Goal: Transaction & Acquisition: Obtain resource

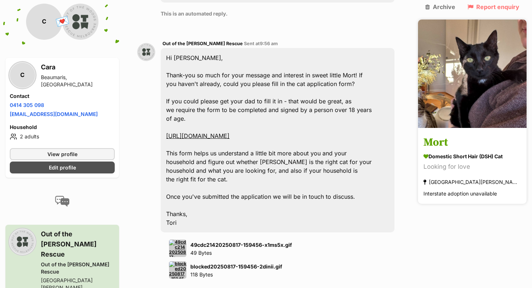
click at [463, 94] on img at bounding box center [472, 74] width 109 height 109
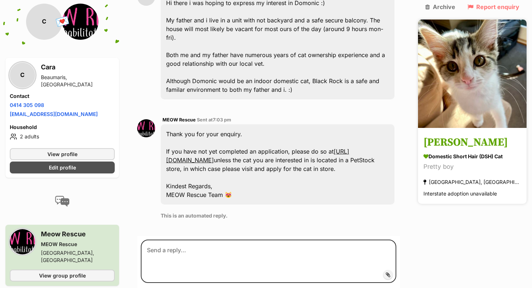
click at [451, 83] on img at bounding box center [472, 74] width 109 height 109
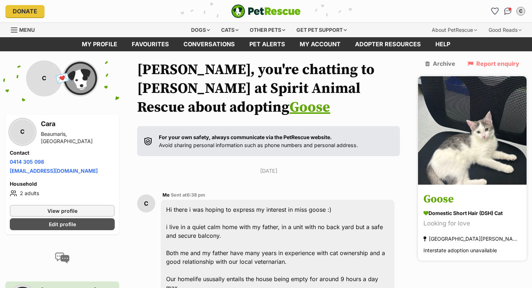
click at [491, 151] on img at bounding box center [472, 130] width 109 height 109
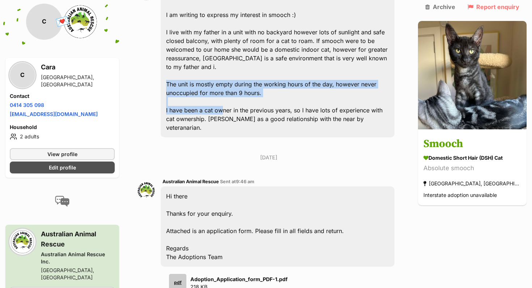
scroll to position [250, 0]
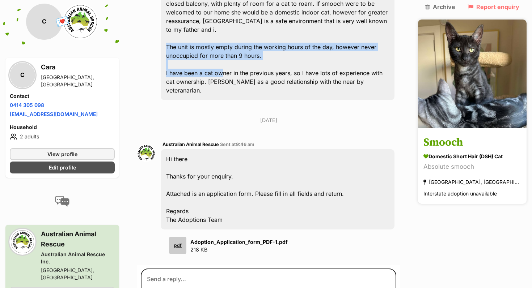
click at [472, 94] on img at bounding box center [472, 74] width 109 height 109
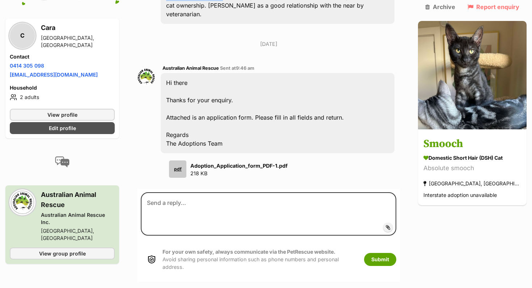
scroll to position [319, 0]
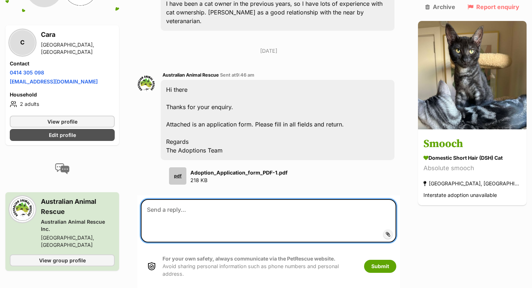
click at [199, 215] on textarea at bounding box center [268, 220] width 255 height 43
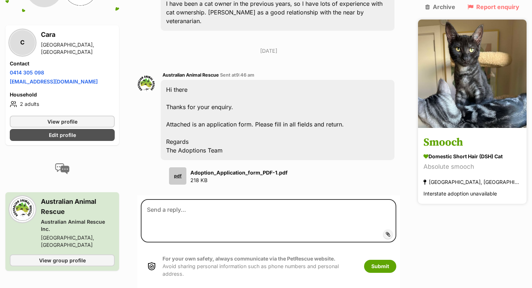
click at [484, 135] on h3 "Smooch" at bounding box center [472, 143] width 98 height 16
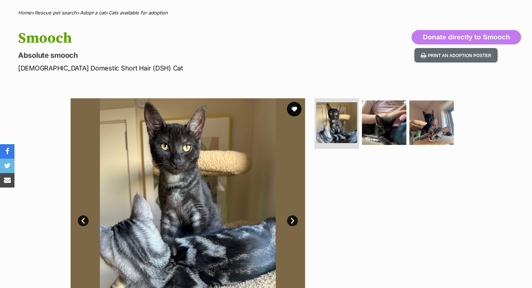
scroll to position [77, 0]
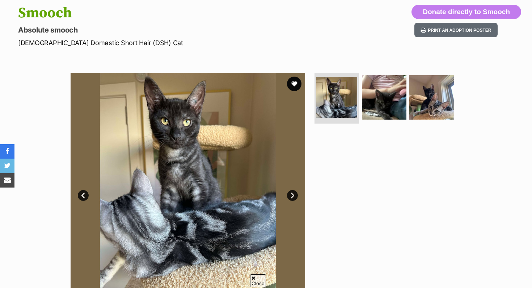
click at [292, 194] on link "Next" at bounding box center [292, 195] width 11 height 11
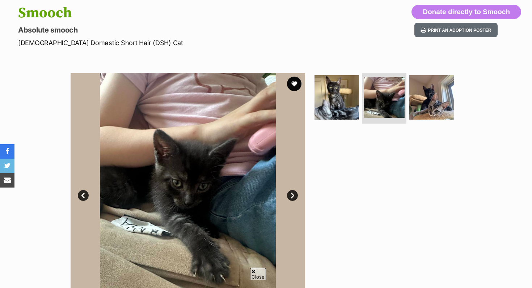
scroll to position [0, 0]
click at [292, 194] on link "Next" at bounding box center [292, 195] width 11 height 11
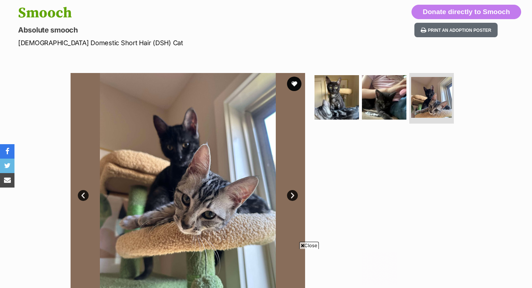
click at [292, 194] on link "Next" at bounding box center [292, 195] width 11 height 11
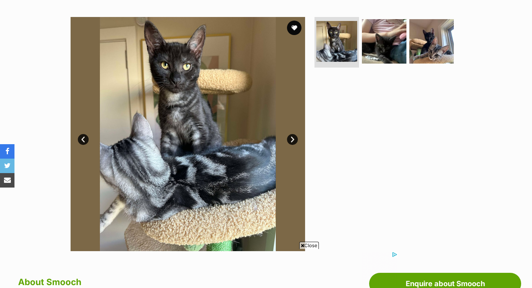
click at [290, 140] on link "Next" at bounding box center [292, 139] width 11 height 11
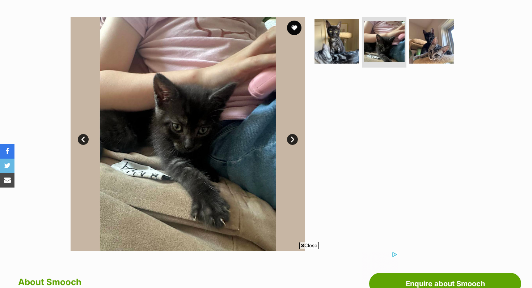
click at [79, 141] on link "Prev" at bounding box center [83, 139] width 11 height 11
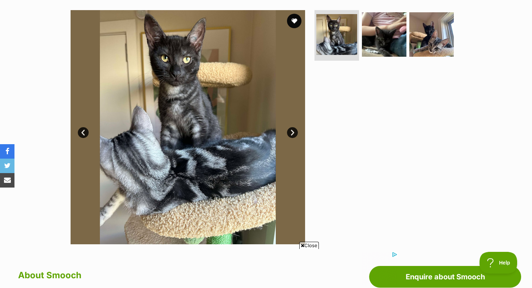
scroll to position [124, 0]
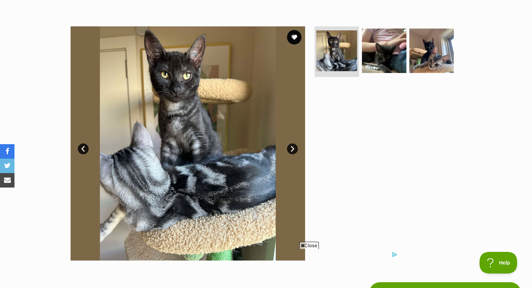
click at [290, 151] on link "Next" at bounding box center [292, 149] width 11 height 11
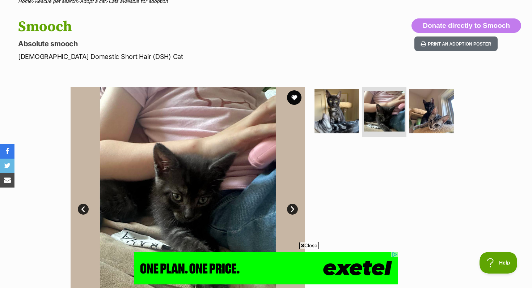
scroll to position [0, 0]
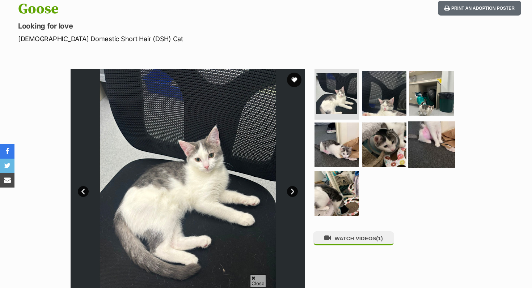
click at [411, 152] on img at bounding box center [431, 144] width 47 height 47
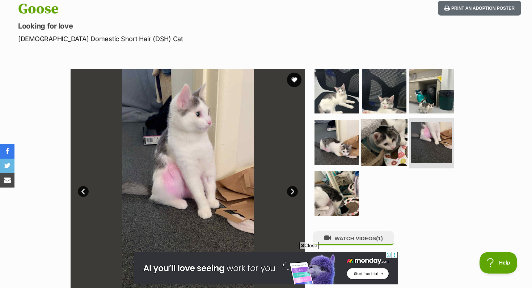
click at [381, 150] on img at bounding box center [384, 142] width 47 height 47
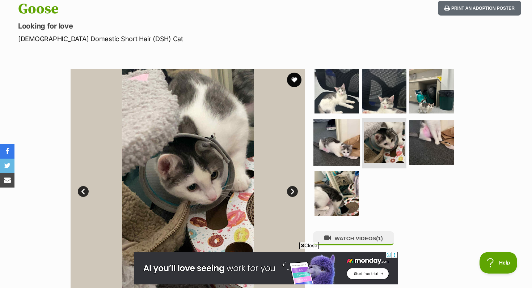
click at [342, 152] on img at bounding box center [336, 142] width 47 height 47
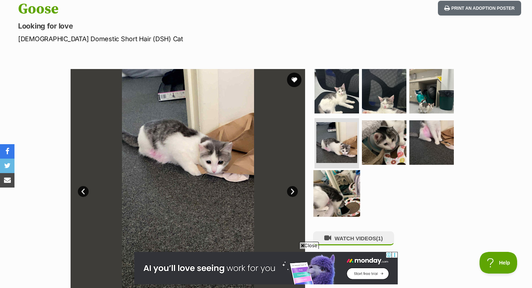
click at [352, 185] on img at bounding box center [336, 193] width 47 height 47
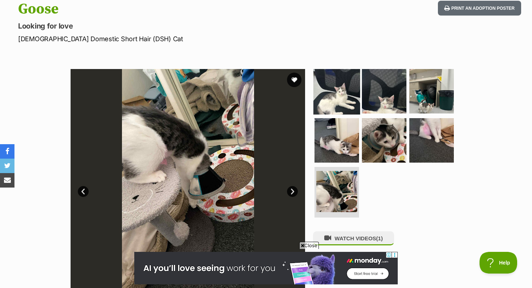
click at [353, 97] on img at bounding box center [336, 91] width 47 height 47
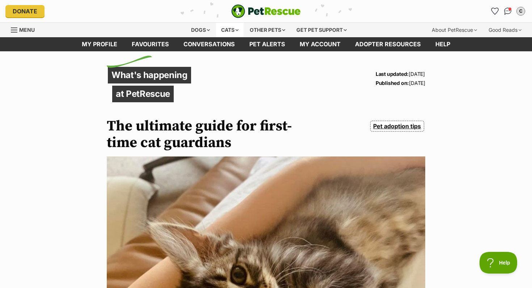
click at [236, 26] on div "Cats" at bounding box center [229, 30] width 27 height 14
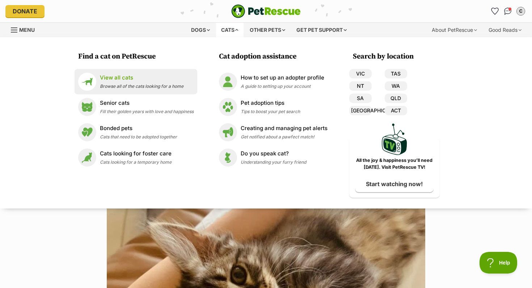
click at [114, 81] on p "View all cats" at bounding box center [142, 78] width 84 height 8
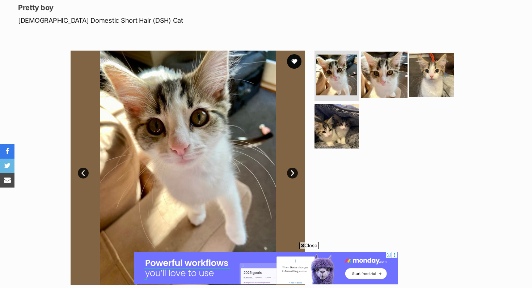
click at [374, 79] on img at bounding box center [384, 75] width 47 height 47
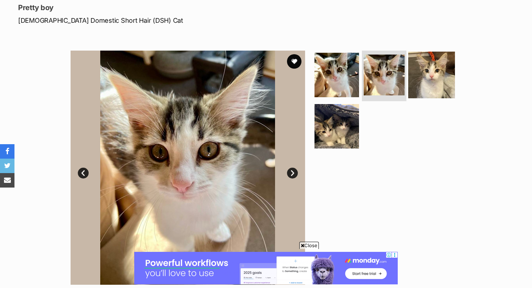
click at [431, 73] on img at bounding box center [431, 75] width 47 height 47
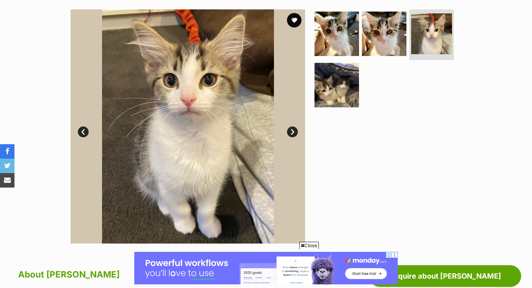
scroll to position [130, 0]
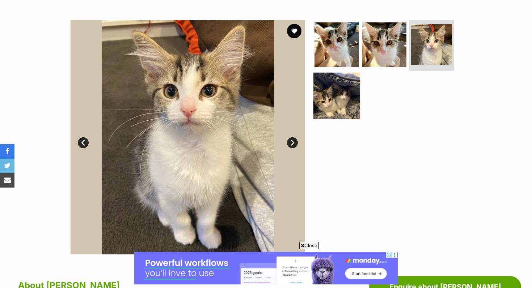
click at [351, 96] on img at bounding box center [336, 95] width 47 height 47
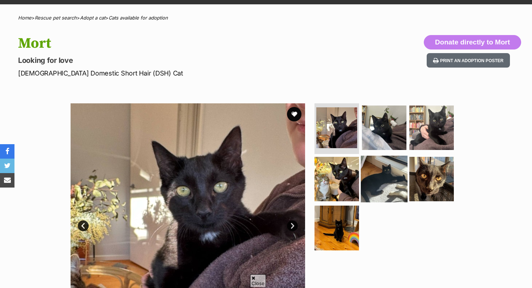
scroll to position [49, 0]
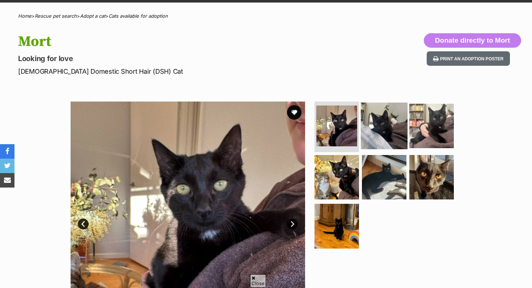
click at [383, 141] on img at bounding box center [384, 126] width 47 height 47
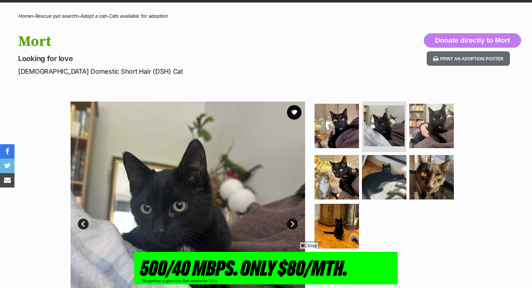
scroll to position [0, 0]
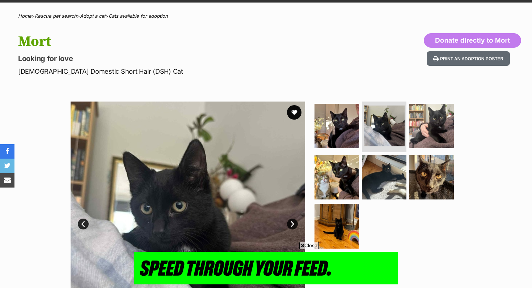
click at [291, 222] on link "Next" at bounding box center [292, 224] width 11 height 11
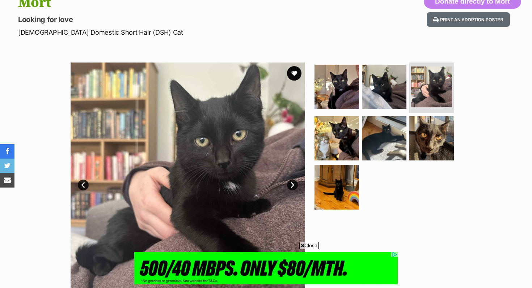
click at [292, 186] on link "Next" at bounding box center [292, 185] width 11 height 11
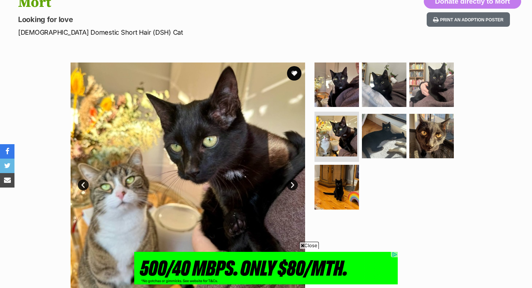
click at [292, 186] on link "Next" at bounding box center [292, 185] width 11 height 11
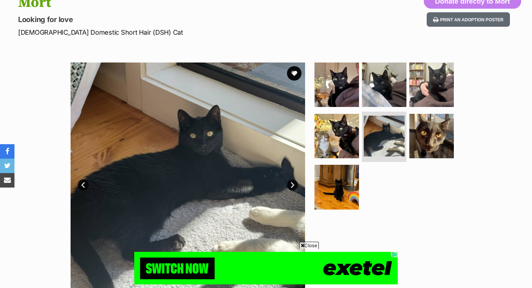
click at [292, 186] on link "Next" at bounding box center [292, 185] width 11 height 11
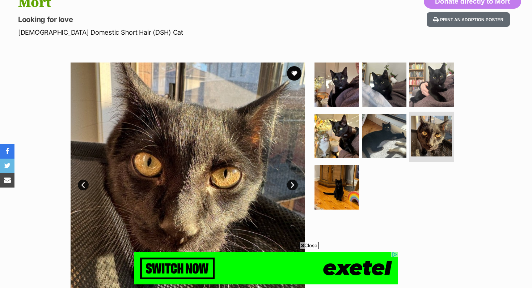
click at [292, 186] on link "Next" at bounding box center [292, 185] width 11 height 11
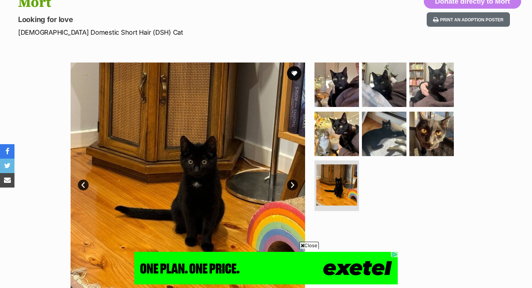
click at [292, 186] on link "Next" at bounding box center [292, 185] width 11 height 11
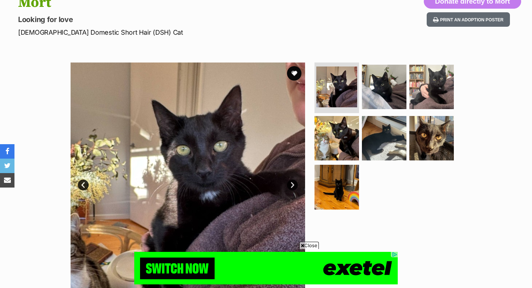
click at [292, 186] on link "Next" at bounding box center [292, 185] width 11 height 11
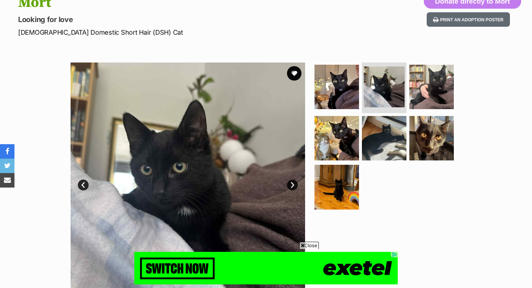
click at [292, 186] on link "Next" at bounding box center [292, 185] width 11 height 11
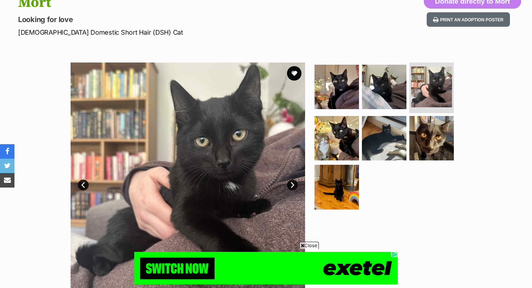
click at [292, 186] on link "Next" at bounding box center [292, 185] width 11 height 11
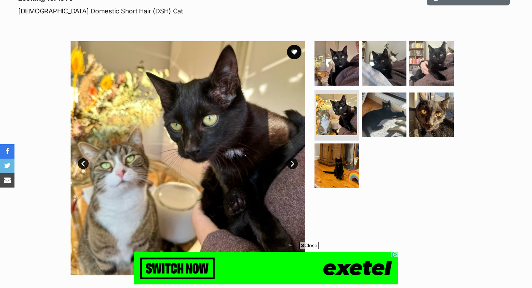
scroll to position [107, 0]
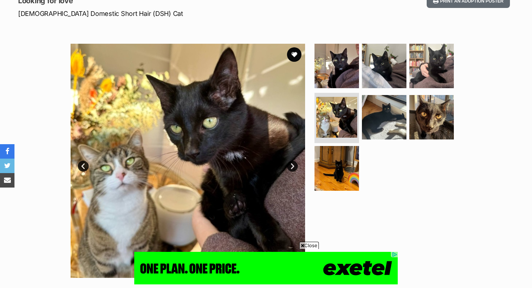
click at [290, 163] on link "Next" at bounding box center [292, 166] width 11 height 11
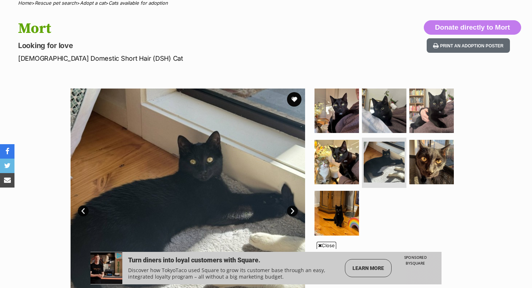
scroll to position [52, 0]
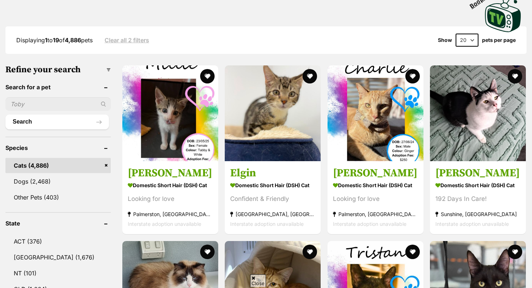
scroll to position [257, 0]
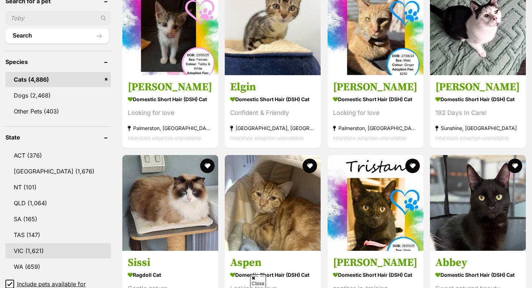
click at [29, 245] on link "VIC (1,621)" at bounding box center [57, 250] width 105 height 15
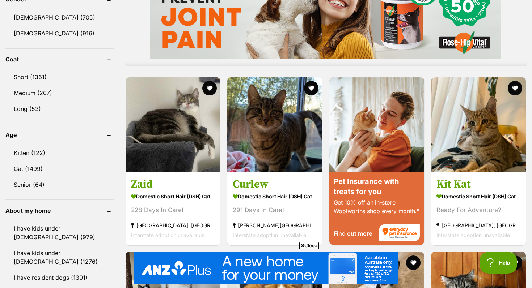
scroll to position [649, 0]
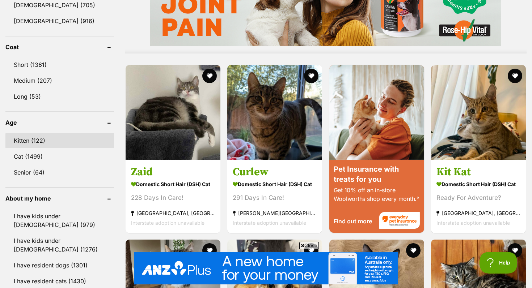
click at [34, 139] on link "Kitten (122)" at bounding box center [59, 140] width 109 height 15
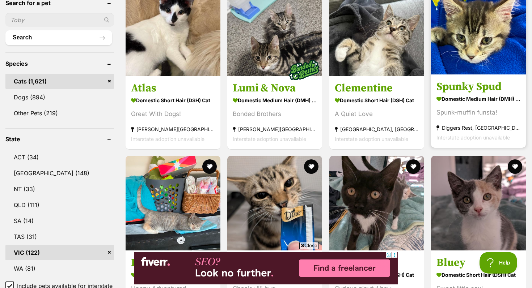
scroll to position [256, 0]
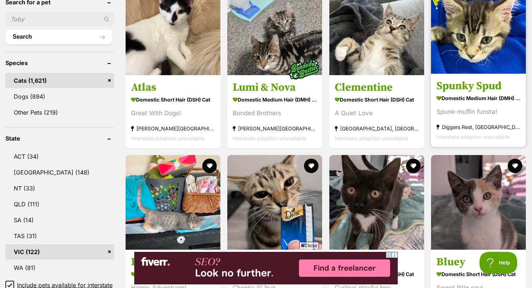
click at [496, 26] on img at bounding box center [478, 26] width 95 height 95
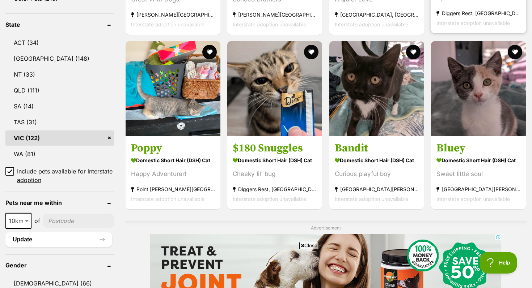
scroll to position [0, 0]
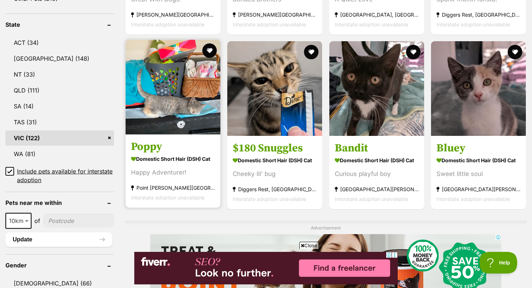
click at [169, 127] on img at bounding box center [173, 87] width 95 height 95
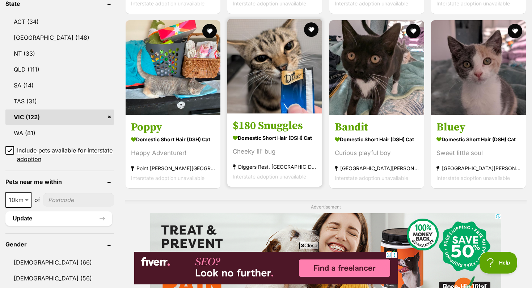
scroll to position [391, 0]
click at [263, 148] on section "Domestic Short Hair (DSH) Cat Cheeky lil' bug Diggers Rest, [GEOGRAPHIC_DATA] I…" at bounding box center [275, 156] width 84 height 49
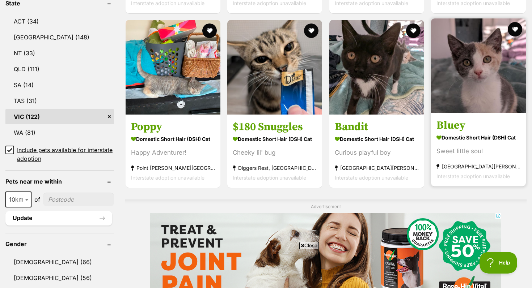
scroll to position [0, 0]
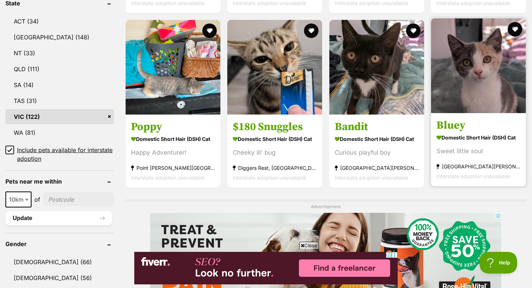
click at [488, 128] on h3 "Bluey" at bounding box center [478, 126] width 84 height 14
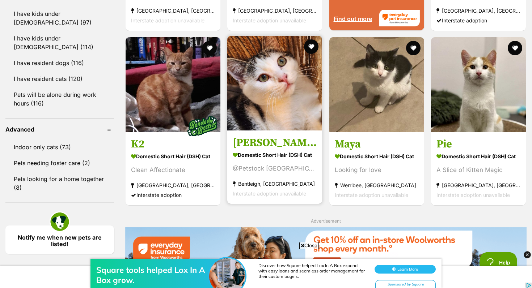
scroll to position [852, 0]
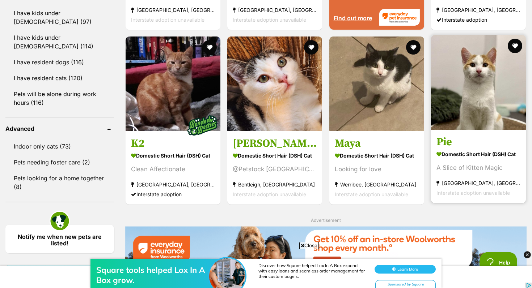
click at [511, 174] on section "Domestic Short Hair (DSH) Cat A Slice of Kitten Magic [GEOGRAPHIC_DATA], [GEOGR…" at bounding box center [478, 173] width 84 height 49
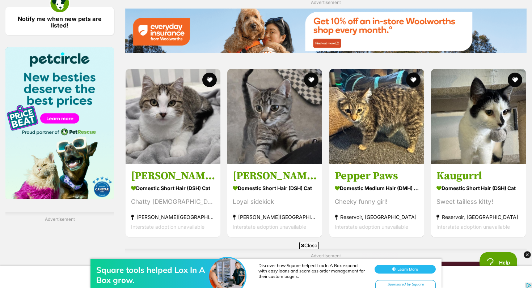
scroll to position [1074, 0]
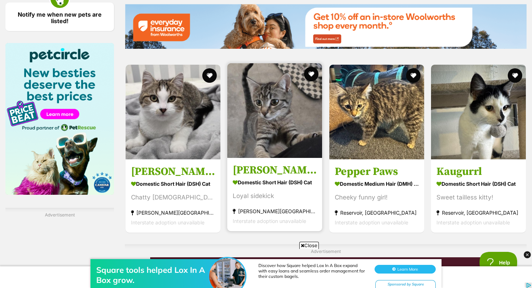
click at [270, 138] on img at bounding box center [274, 110] width 95 height 95
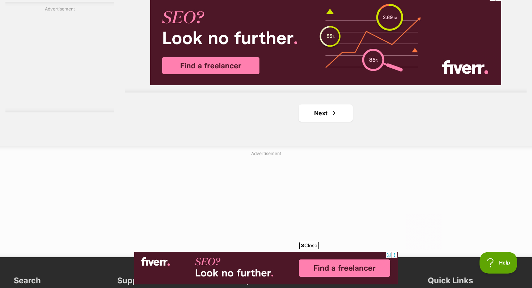
scroll to position [1345, 0]
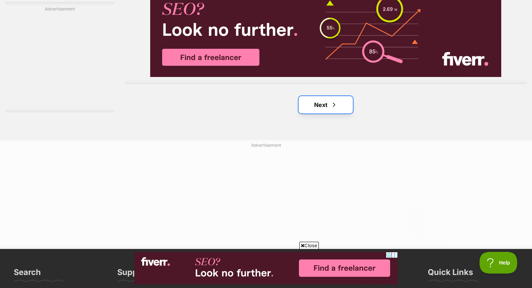
click at [339, 105] on link "Next" at bounding box center [325, 104] width 54 height 17
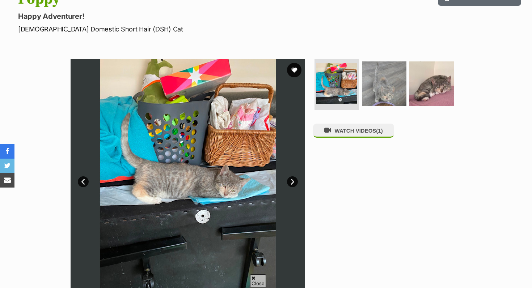
scroll to position [92, 0]
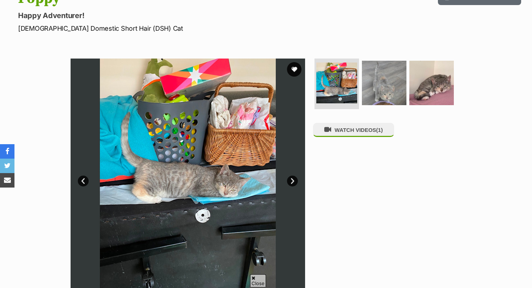
click at [289, 181] on link "Next" at bounding box center [292, 181] width 11 height 11
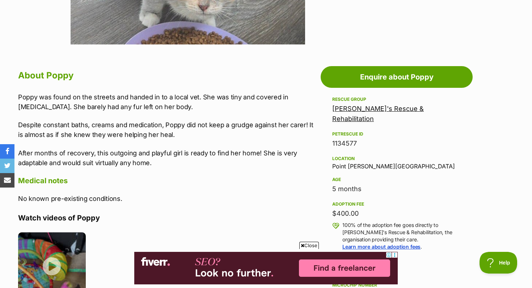
scroll to position [0, 0]
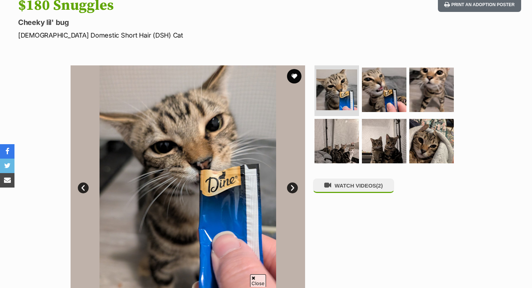
scroll to position [86, 0]
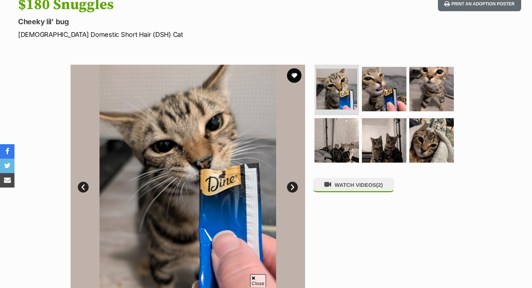
click at [295, 185] on link "Next" at bounding box center [292, 187] width 11 height 11
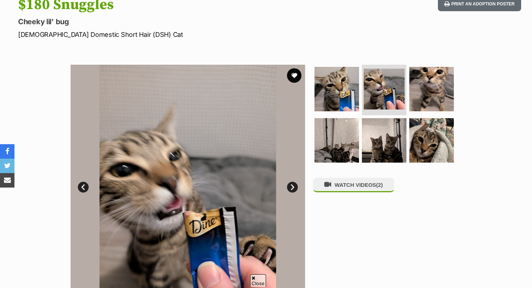
click at [294, 186] on link "Next" at bounding box center [292, 187] width 11 height 11
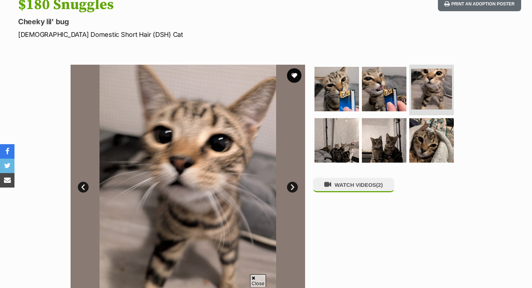
scroll to position [0, 0]
click at [294, 186] on link "Next" at bounding box center [292, 187] width 11 height 11
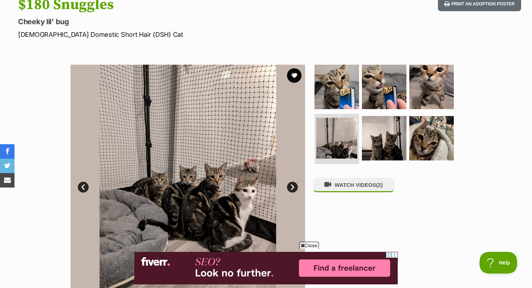
click at [294, 186] on link "Next" at bounding box center [292, 187] width 11 height 11
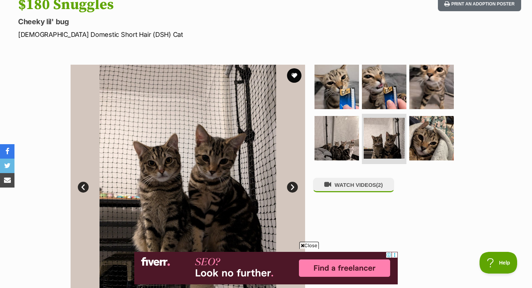
click at [294, 186] on link "Next" at bounding box center [292, 187] width 11 height 11
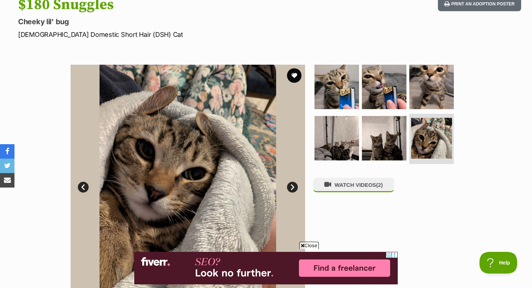
click at [294, 185] on link "Next" at bounding box center [292, 187] width 11 height 11
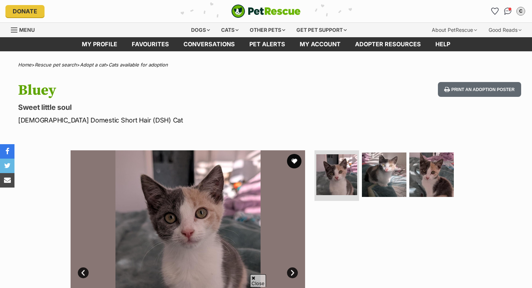
scroll to position [70, 0]
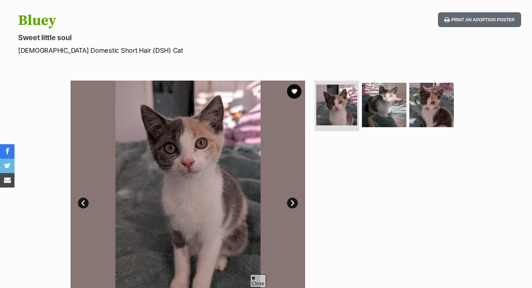
click at [293, 205] on link "Next" at bounding box center [292, 203] width 11 height 11
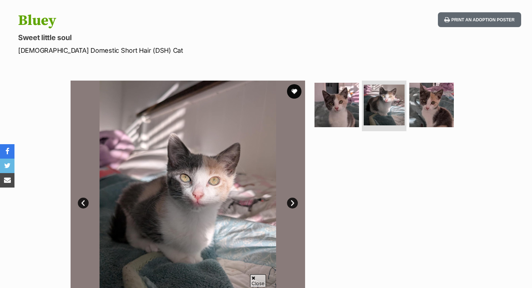
click at [294, 199] on link "Next" at bounding box center [292, 203] width 11 height 11
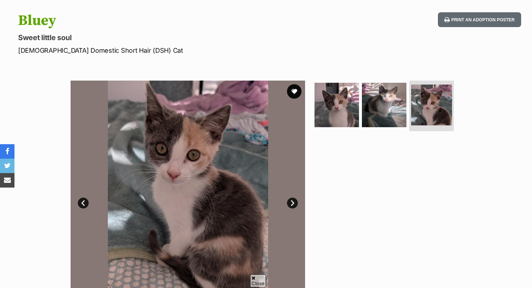
scroll to position [0, 0]
click at [294, 199] on link "Next" at bounding box center [292, 203] width 11 height 11
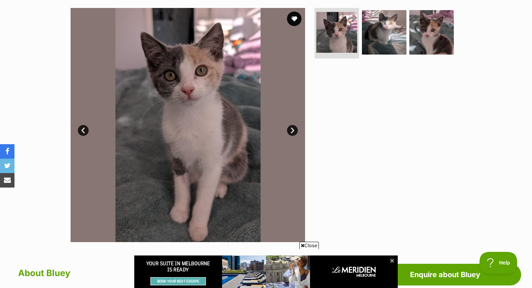
scroll to position [139, 0]
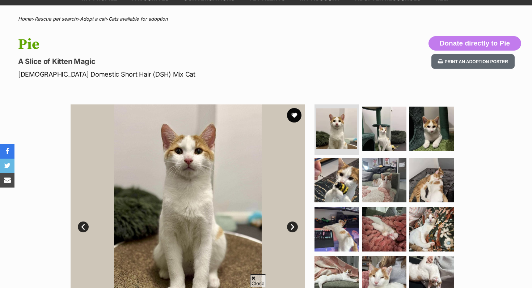
scroll to position [63, 0]
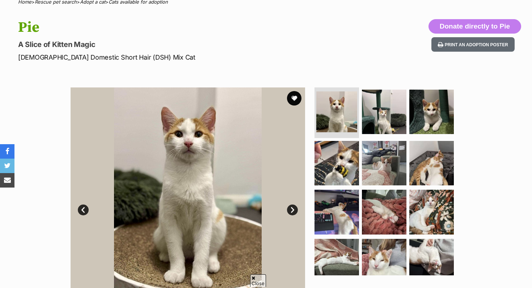
click at [290, 210] on link "Next" at bounding box center [292, 210] width 11 height 11
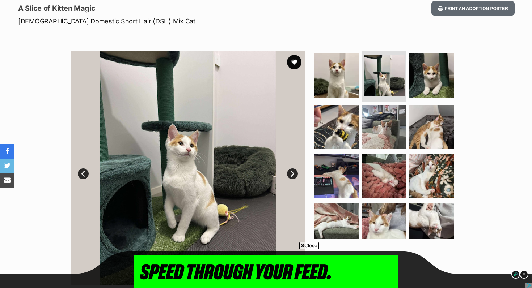
scroll to position [0, 0]
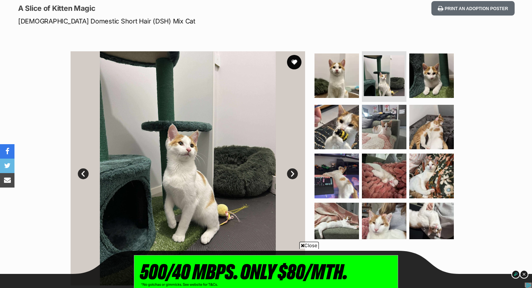
click at [288, 170] on link "Next" at bounding box center [292, 174] width 11 height 11
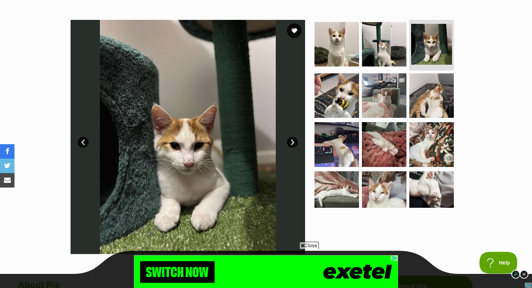
scroll to position [132, 0]
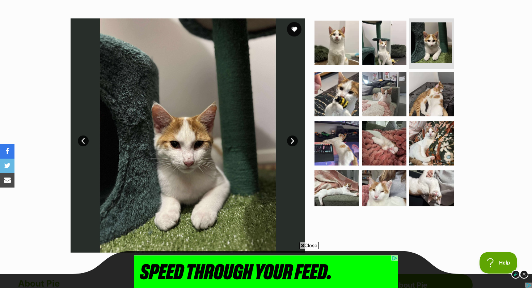
click at [294, 142] on link "Next" at bounding box center [292, 141] width 11 height 11
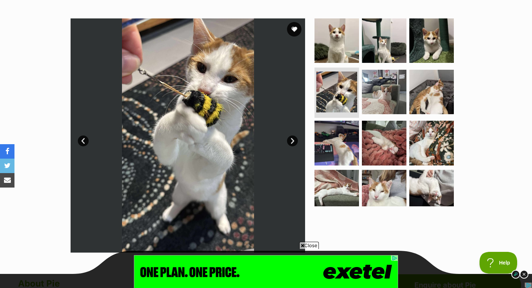
scroll to position [0, 0]
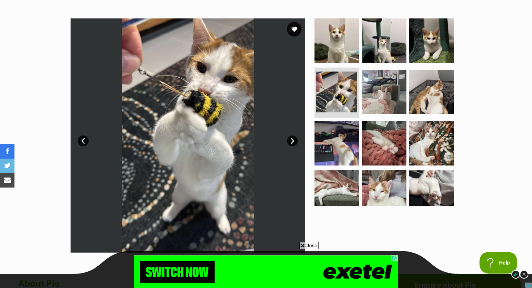
click at [294, 140] on link "Next" at bounding box center [292, 141] width 11 height 11
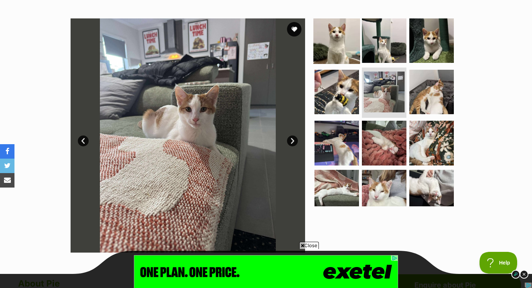
click at [342, 38] on img at bounding box center [336, 40] width 47 height 47
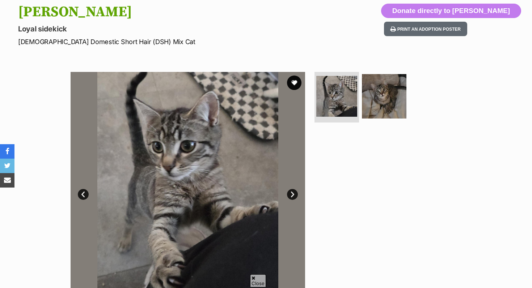
scroll to position [82, 0]
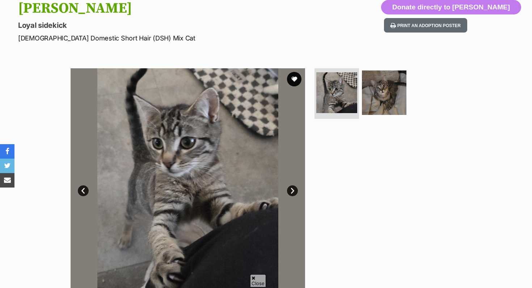
click at [292, 190] on link "Next" at bounding box center [292, 191] width 11 height 11
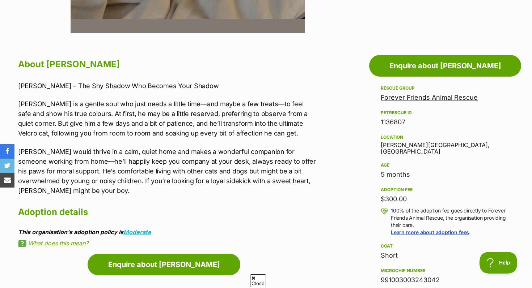
scroll to position [0, 0]
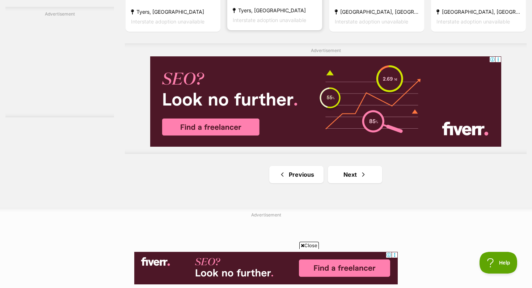
scroll to position [1321, 0]
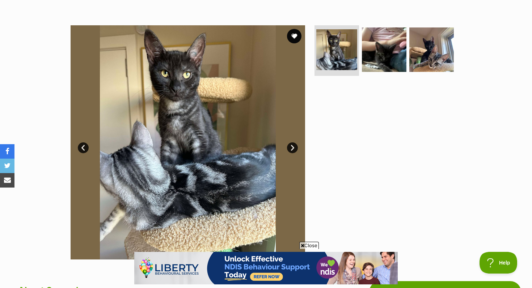
scroll to position [124, 0]
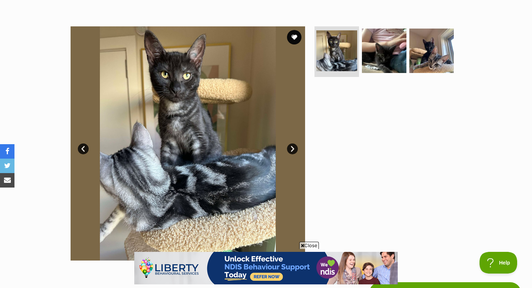
click at [293, 148] on link "Next" at bounding box center [292, 149] width 11 height 11
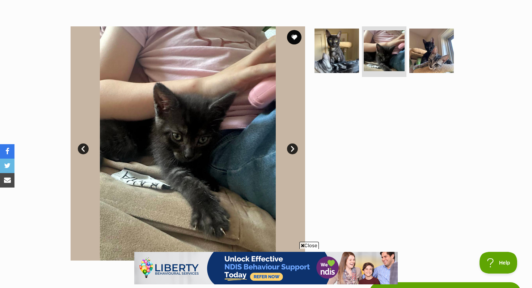
click at [293, 148] on link "Next" at bounding box center [292, 149] width 11 height 11
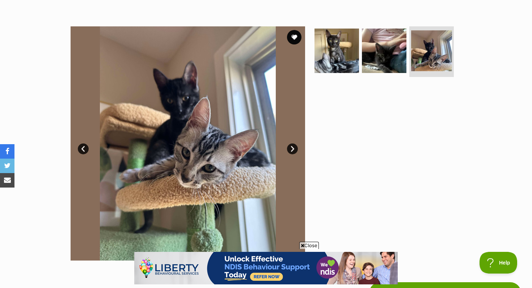
click at [293, 148] on link "Next" at bounding box center [292, 149] width 11 height 11
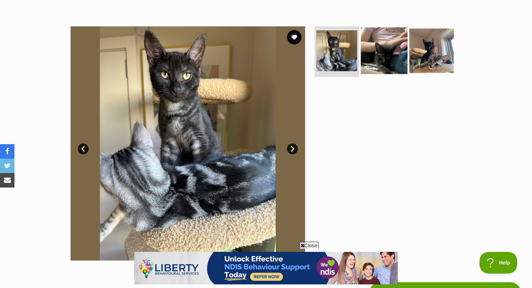
click at [385, 50] on img at bounding box center [384, 50] width 47 height 47
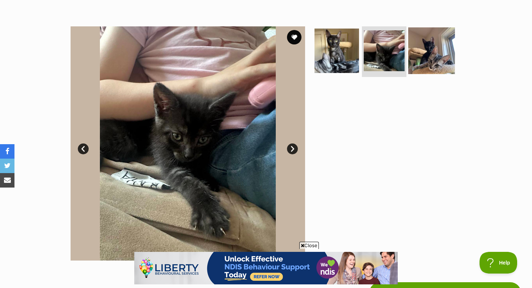
click at [425, 50] on img at bounding box center [431, 50] width 47 height 47
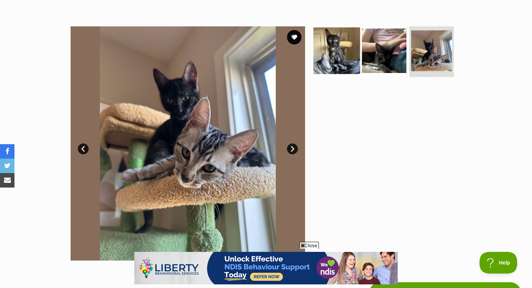
click at [338, 57] on img at bounding box center [336, 50] width 47 height 47
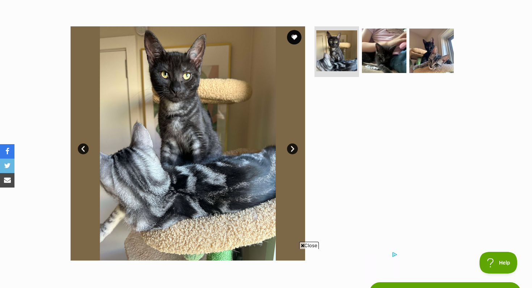
scroll to position [0, 0]
